Goal: Transaction & Acquisition: Purchase product/service

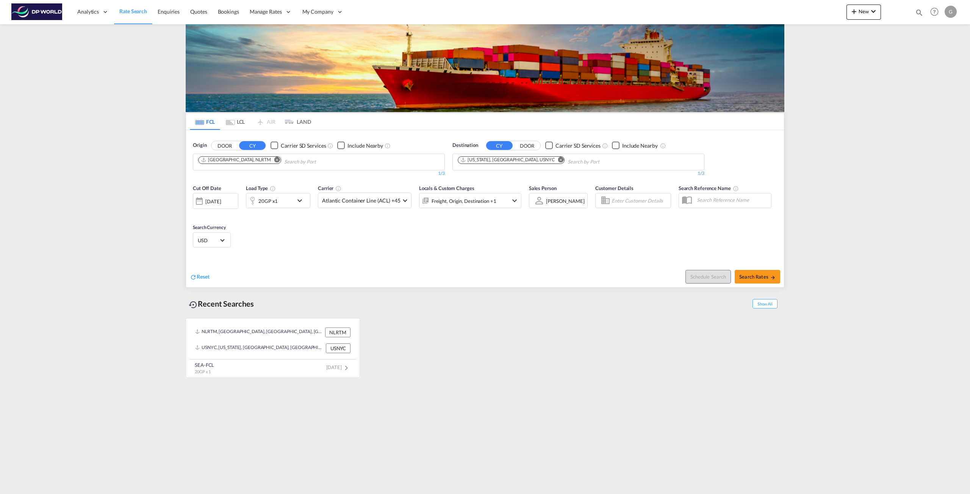
click at [274, 157] on md-icon "Remove" at bounding box center [277, 160] width 6 height 6
click at [257, 159] on input "Chips input." at bounding box center [234, 162] width 72 height 12
click at [273, 147] on div "Checkbox No Ink" at bounding box center [274, 146] width 8 height 8
click at [271, 144] on div "Checkbox No Ink" at bounding box center [274, 146] width 8 height 8
click at [294, 124] on span "Use the left and right arrow keys to navigate between tabs" at bounding box center [290, 122] width 12 height 6
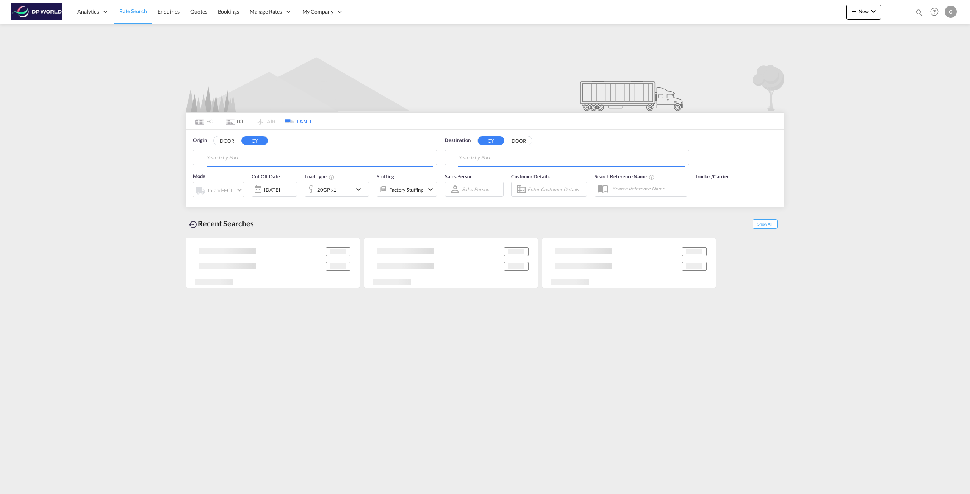
click at [251, 159] on input "Search by Port" at bounding box center [319, 157] width 227 height 11
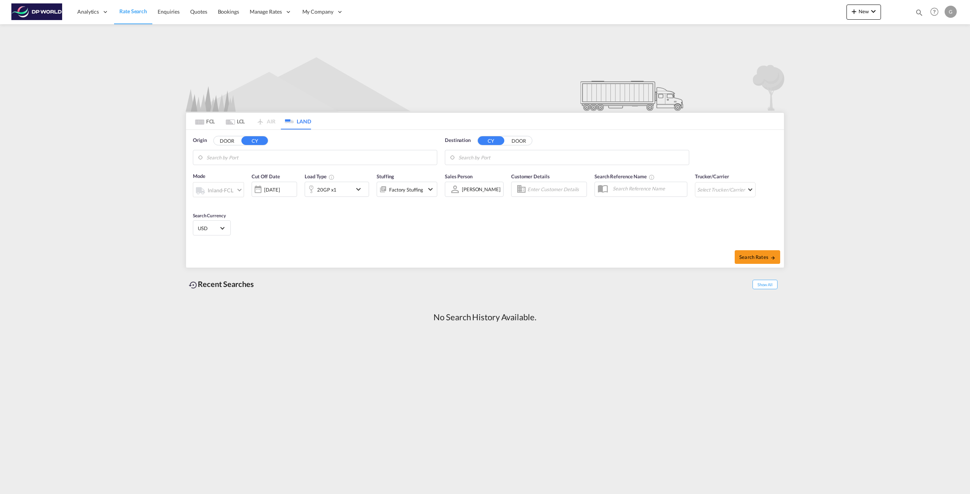
click at [251, 159] on input "Search by Port" at bounding box center [319, 157] width 227 height 11
type input "C"
type input "USCMH"
click at [236, 177] on div "USCMH United States USCMH" at bounding box center [265, 178] width 144 height 23
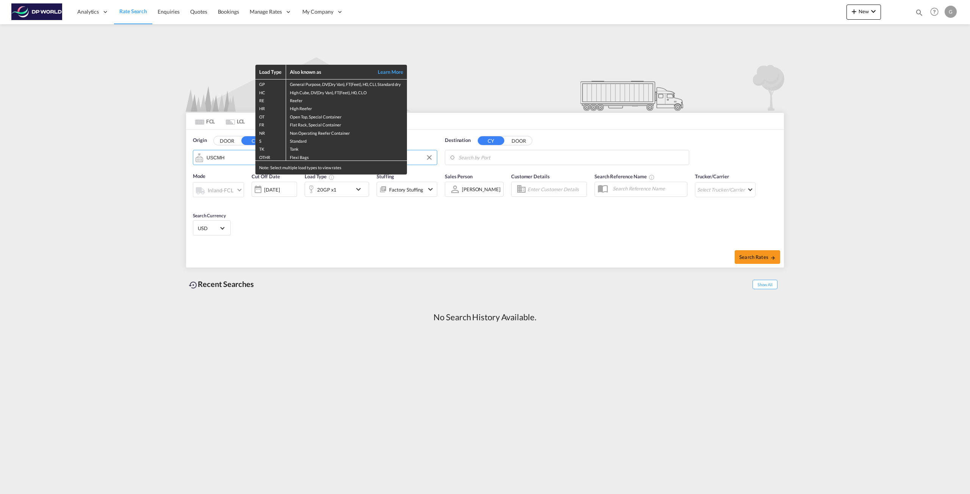
click at [513, 157] on div "Load Type Also known as Learn More GP General Purpose, DV(Dry Van), FT(Feet), H…" at bounding box center [485, 247] width 970 height 494
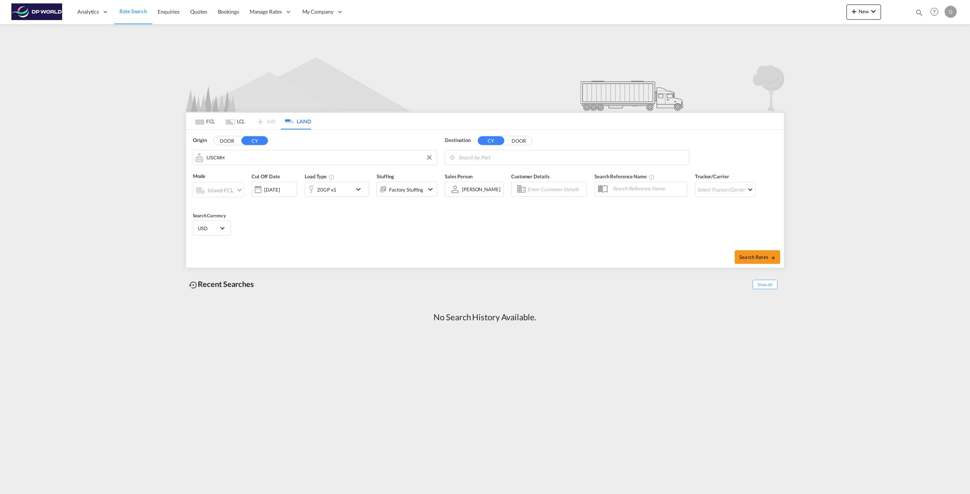
click at [513, 157] on input "Search by Port" at bounding box center [571, 157] width 227 height 11
paste input "[GEOGRAPHIC_DATA], [US_STATE] 46706"
click at [517, 156] on input "[GEOGRAPHIC_DATA], [US_STATE] 46706" at bounding box center [575, 157] width 217 height 11
click at [494, 172] on div "USAUJ [GEOGRAPHIC_DATA] [GEOGRAPHIC_DATA]" at bounding box center [517, 178] width 144 height 23
type input "USAUJ"
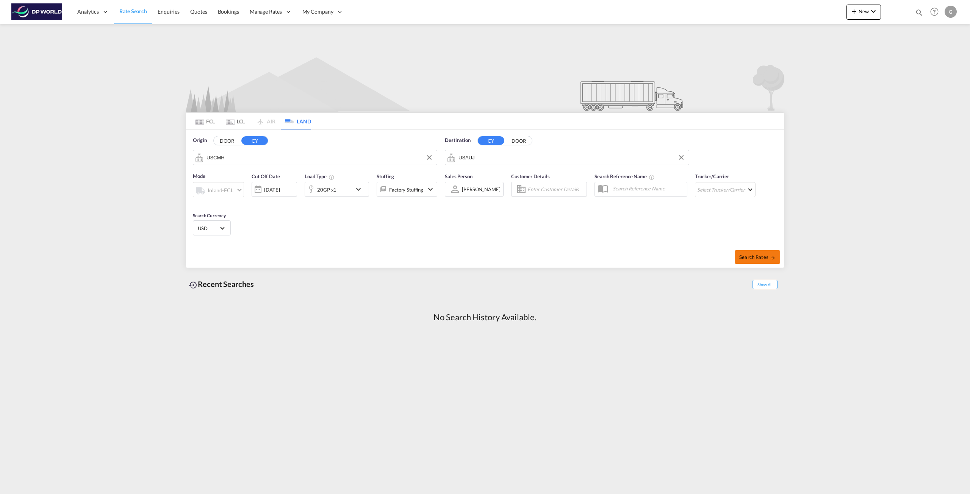
click at [761, 259] on button "Search Rates" at bounding box center [756, 257] width 45 height 14
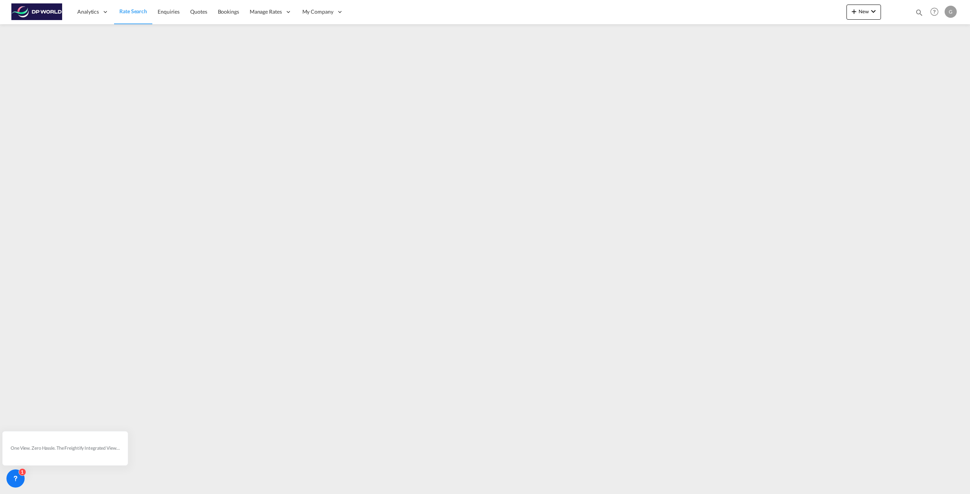
click at [133, 9] on span "Rate Search" at bounding box center [133, 11] width 28 height 6
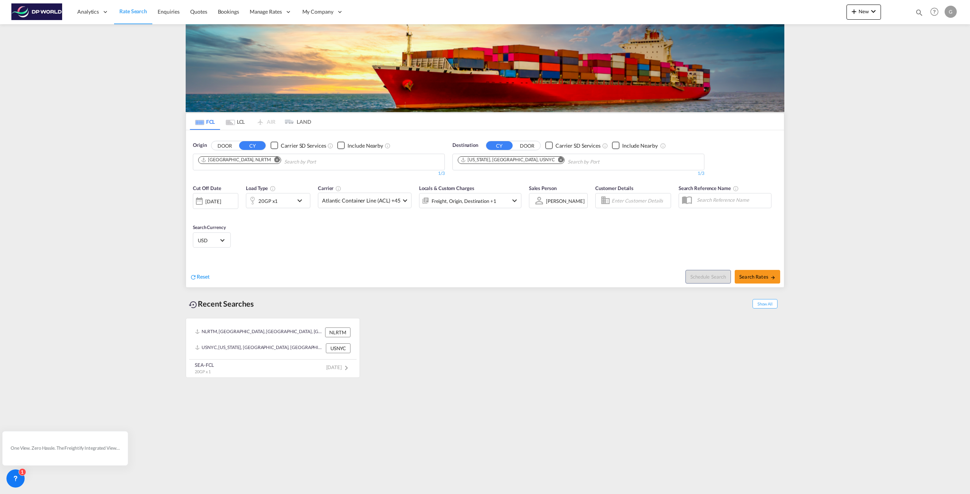
click at [225, 147] on button "DOOR" at bounding box center [224, 145] width 27 height 9
click at [262, 161] on input "Search by Door" at bounding box center [234, 162] width 72 height 12
click at [508, 160] on div "[US_STATE], [GEOGRAPHIC_DATA], USNYC" at bounding box center [507, 160] width 94 height 6
click at [558, 159] on md-icon "Remove" at bounding box center [561, 160] width 6 height 6
click at [340, 161] on md-chips "uscmh" at bounding box center [318, 162] width 251 height 16
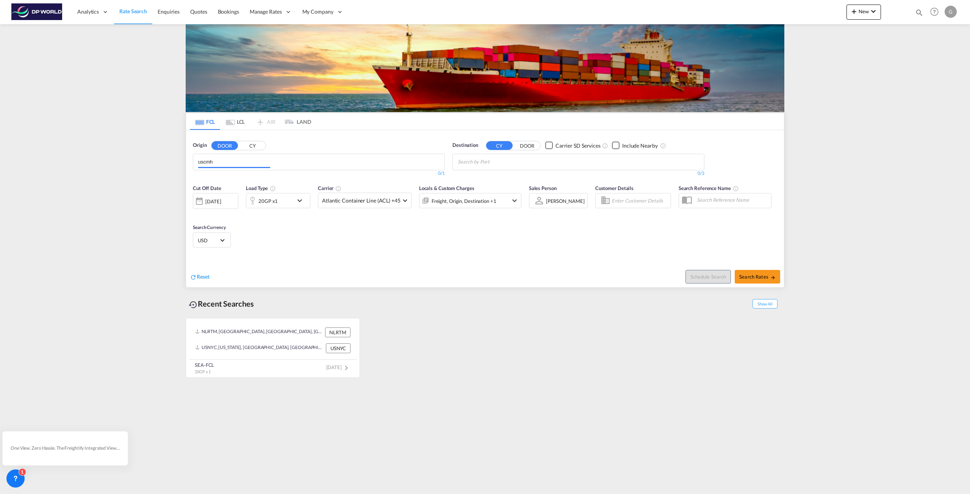
click at [239, 161] on body "Analytics Reports Dashboard Rate Search Enquiries Quotes Bookings" at bounding box center [485, 247] width 970 height 494
drag, startPoint x: 219, startPoint y: 159, endPoint x: 141, endPoint y: 158, distance: 77.3
click at [141, 158] on md-content "Analytics Reports Dashboard Rate Search Enquiries Quotes Bookings" at bounding box center [485, 247] width 970 height 494
drag, startPoint x: 236, startPoint y: 161, endPoint x: 128, endPoint y: 155, distance: 107.4
click at [204, 163] on input "deham" at bounding box center [234, 162] width 72 height 12
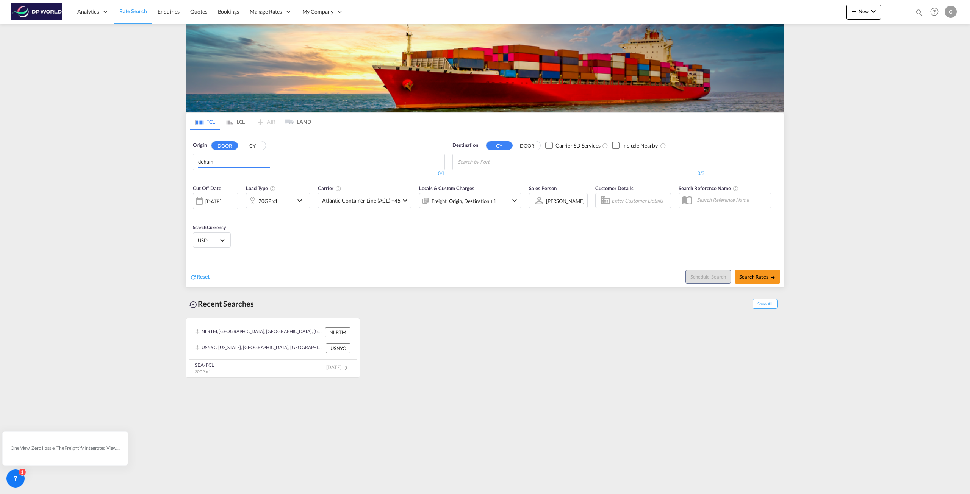
click at [204, 163] on input "deham" at bounding box center [234, 162] width 72 height 12
type input "columbus"
click at [229, 208] on div "[GEOGRAPHIC_DATA][US_STATE] [GEOGRAPHIC_DATA]-43201" at bounding box center [256, 209] width 144 height 23
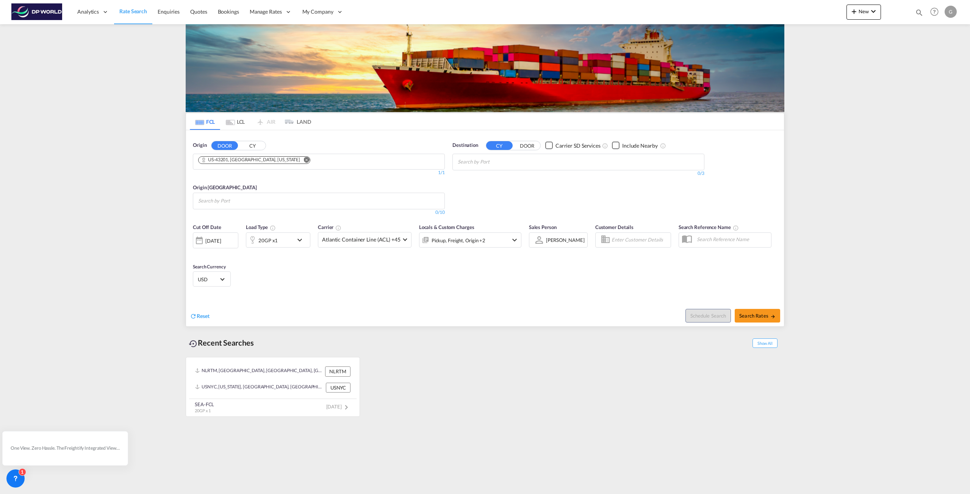
click at [491, 159] on body "Analytics Reports Dashboard Rate Search Enquiries Quotes Bookings" at bounding box center [485, 247] width 970 height 494
type input "a"
paste input "[GEOGRAPHIC_DATA], [US_STATE] 46706"
type input "Auburn"
click at [486, 177] on div "[GEOGRAPHIC_DATA] , [GEOGRAPHIC_DATA] [GEOGRAPHIC_DATA] [GEOGRAPHIC_DATA]" at bounding box center [516, 179] width 144 height 23
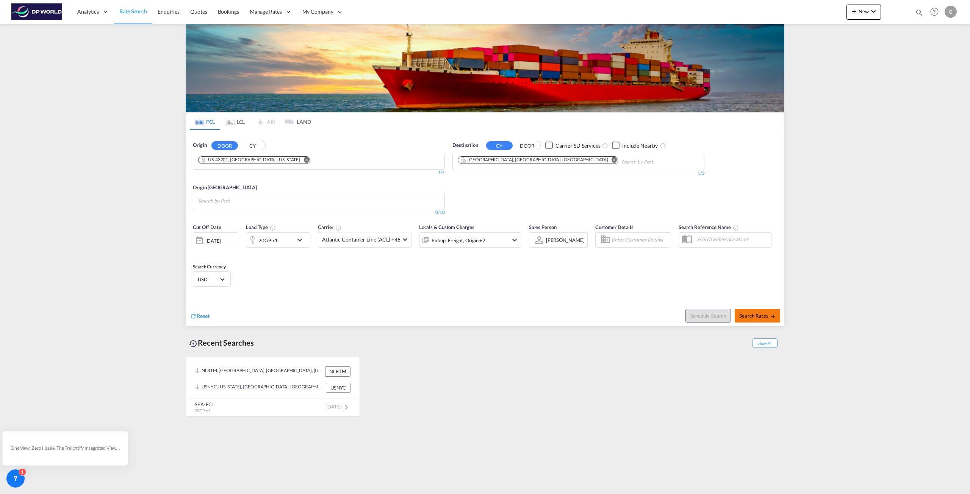
click at [760, 314] on span "Search Rates" at bounding box center [757, 316] width 36 height 6
type input "43201 to [GEOGRAPHIC_DATA] / [DATE]"
click at [760, 314] on span "Search Rates" at bounding box center [757, 316] width 36 height 6
click at [279, 206] on md-chips at bounding box center [318, 201] width 251 height 16
click at [251, 215] on div "[GEOGRAPHIC_DATA] [GEOGRAPHIC_DATA] NLRTM" at bounding box center [256, 217] width 144 height 20
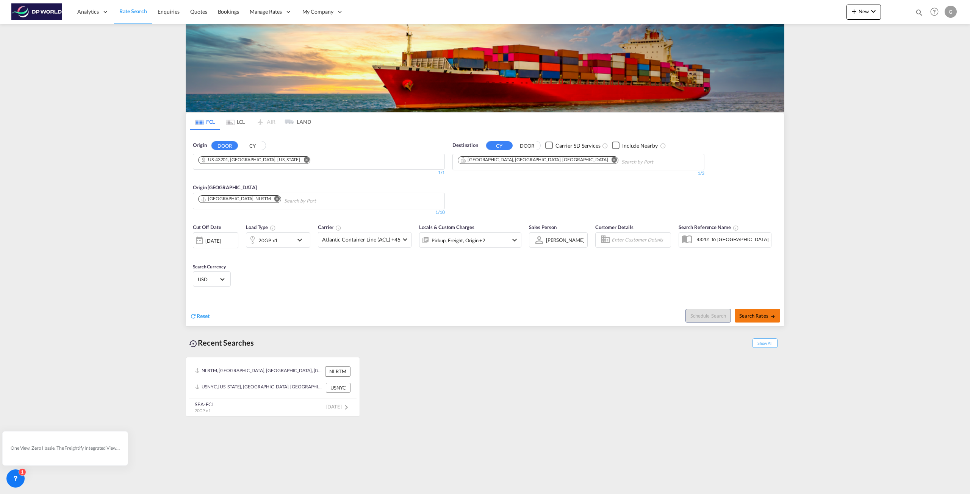
click at [755, 316] on span "Search Rates" at bounding box center [757, 316] width 36 height 6
